Goal: Task Accomplishment & Management: Use online tool/utility

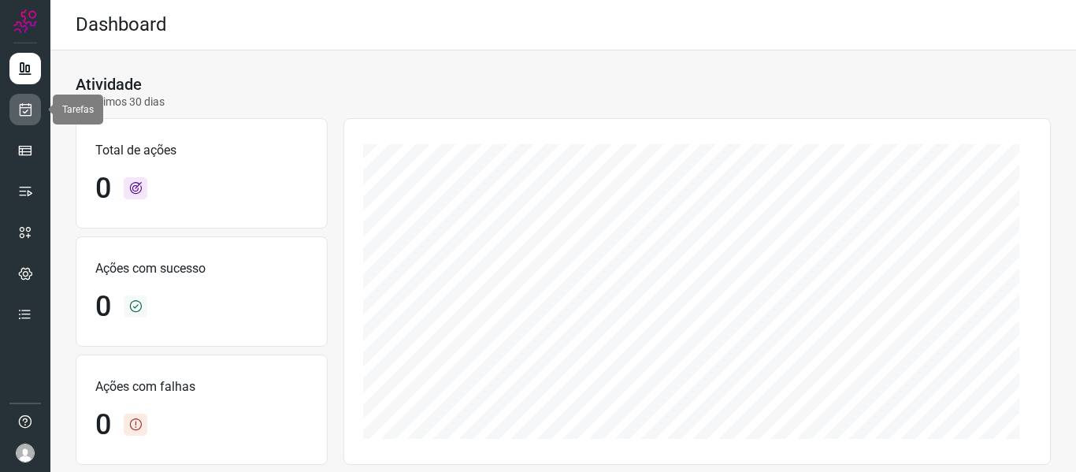
drag, startPoint x: 26, startPoint y: 101, endPoint x: 35, endPoint y: 113, distance: 14.7
click at [26, 101] on link at bounding box center [25, 110] width 32 height 32
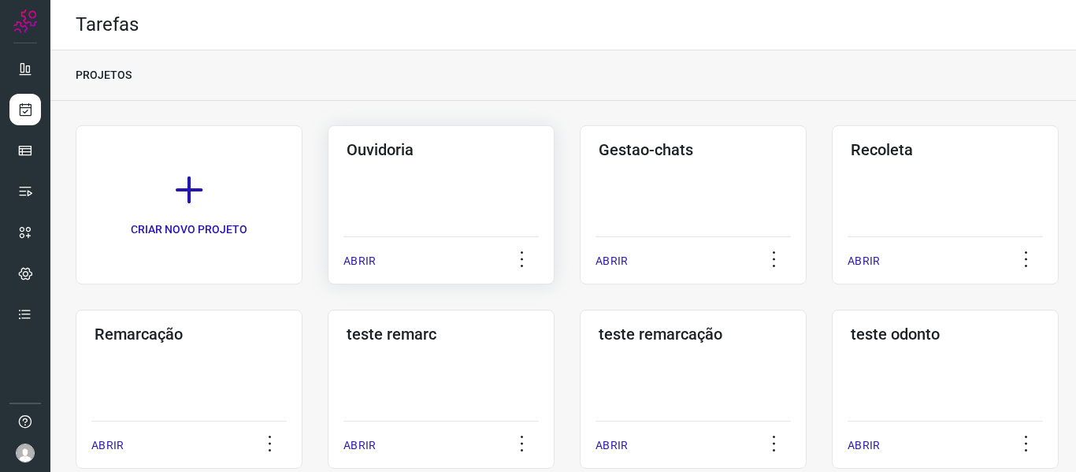
click at [390, 262] on div "ABRIR" at bounding box center [441, 255] width 195 height 39
click at [355, 261] on p "ABRIR" at bounding box center [360, 261] width 32 height 17
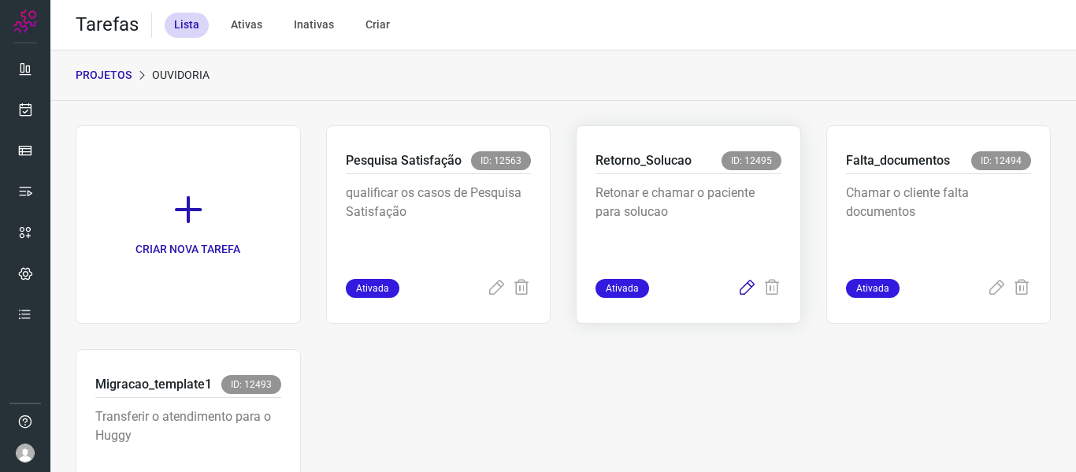
click at [738, 291] on icon at bounding box center [747, 288] width 19 height 19
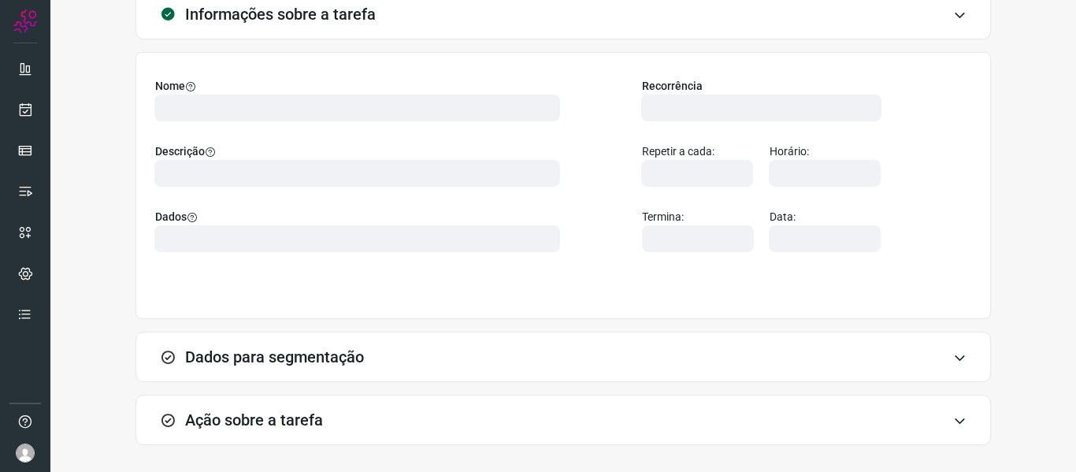
scroll to position [166, 0]
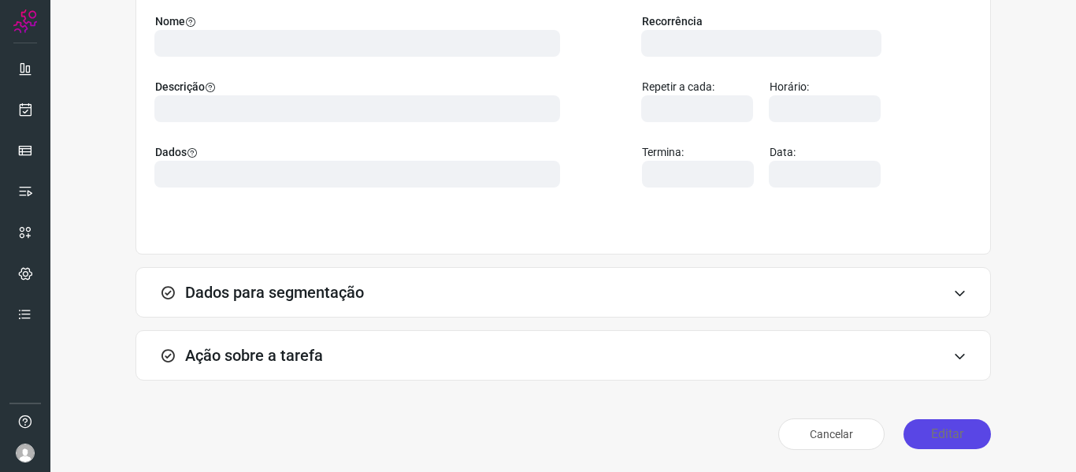
click at [918, 433] on button "Editar" at bounding box center [947, 434] width 87 height 30
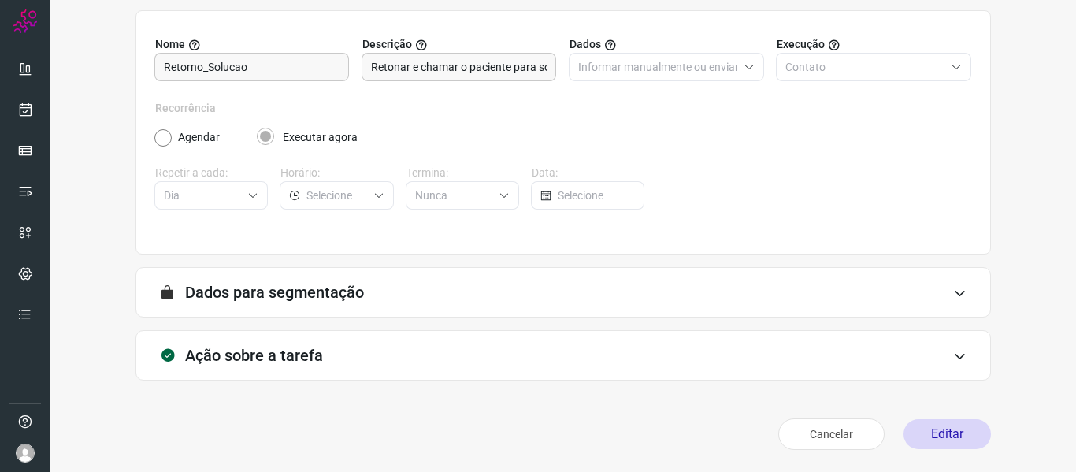
scroll to position [143, 0]
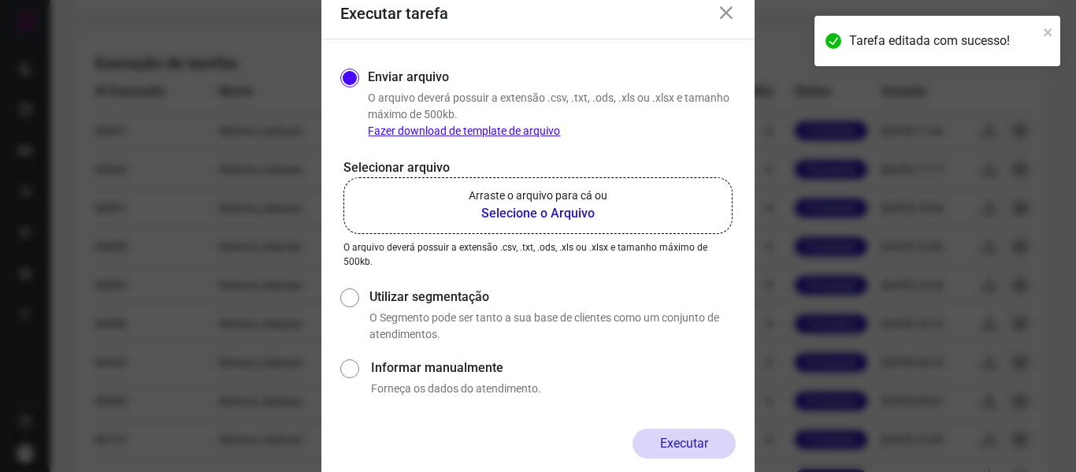
scroll to position [690, 0]
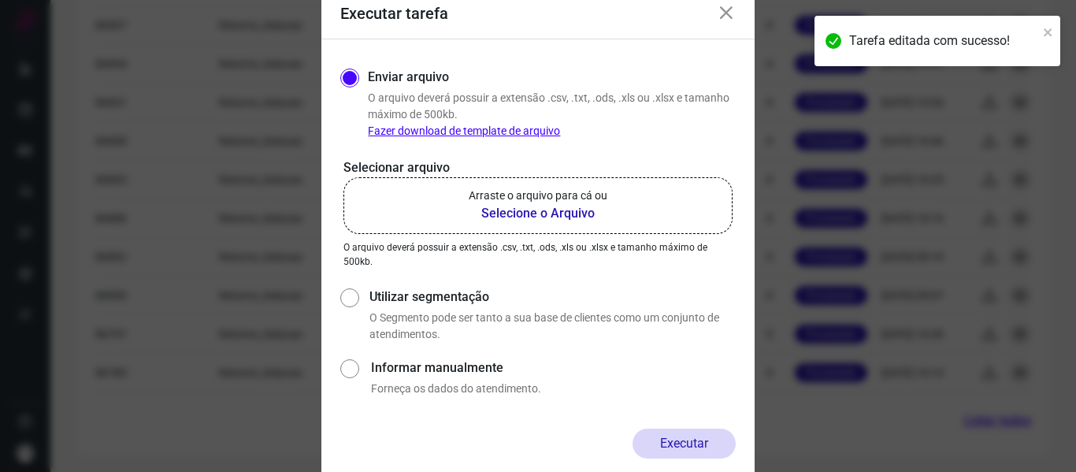
click at [603, 226] on label "Arraste o arquivo para cá ou Selecione o Arquivo" at bounding box center [538, 205] width 389 height 57
click at [0, 0] on input "Arraste o arquivo para cá ou Selecione o Arquivo" at bounding box center [0, 0] width 0 height 0
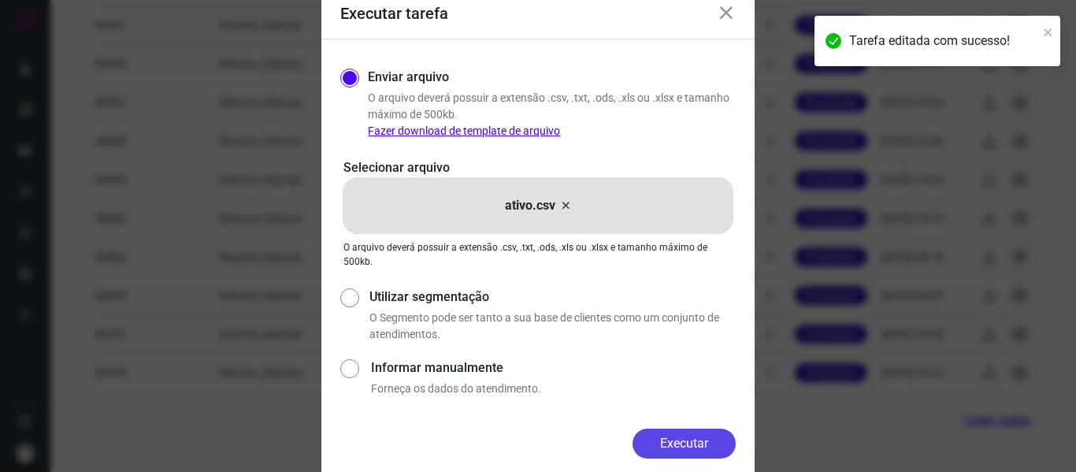
click at [662, 437] on button "Executar" at bounding box center [684, 444] width 103 height 30
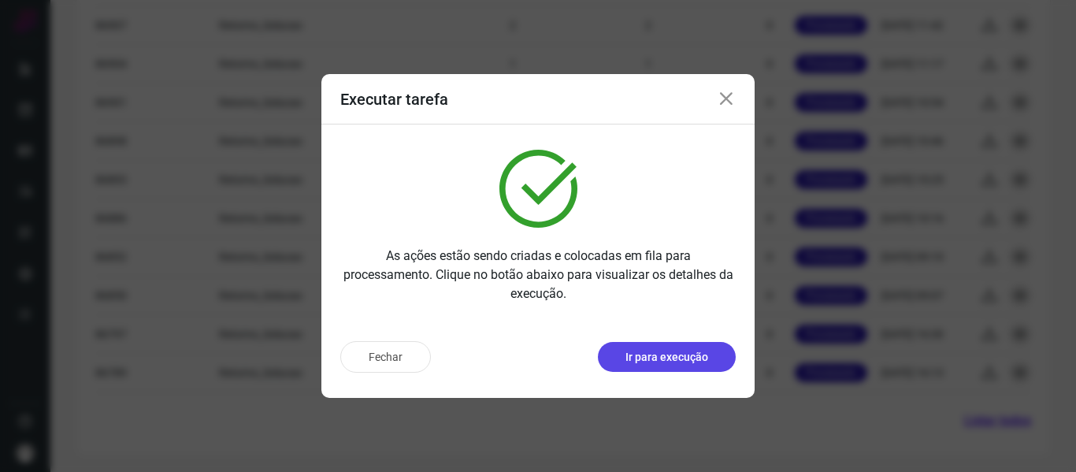
click at [691, 352] on p "Ir para execução" at bounding box center [667, 357] width 83 height 17
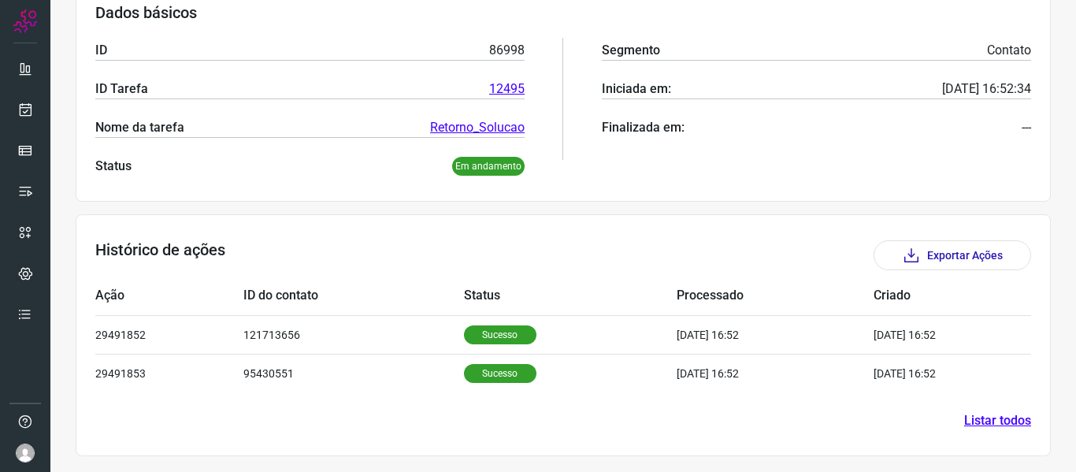
scroll to position [255, 0]
